Goal: Book appointment/travel/reservation

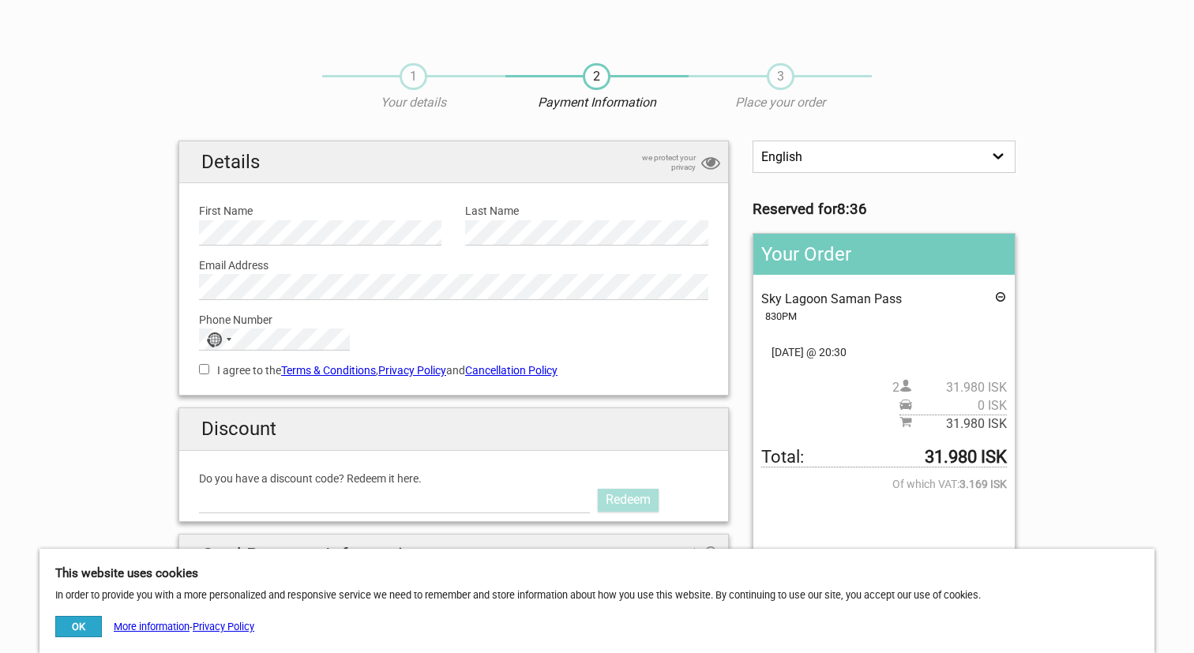
click at [775, 314] on div "830PM" at bounding box center [886, 316] width 242 height 17
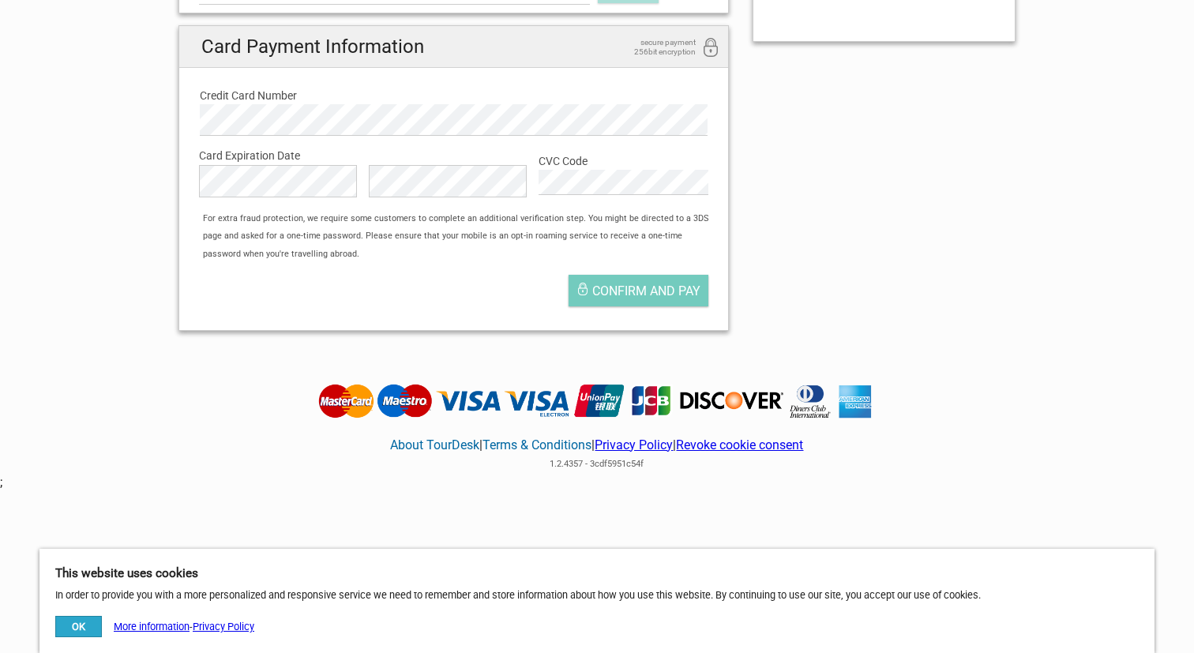
scroll to position [522, 0]
